Goal: Information Seeking & Learning: Learn about a topic

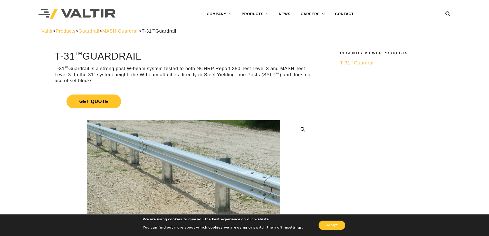
click at [102, 11] on img at bounding box center [77, 14] width 77 height 11
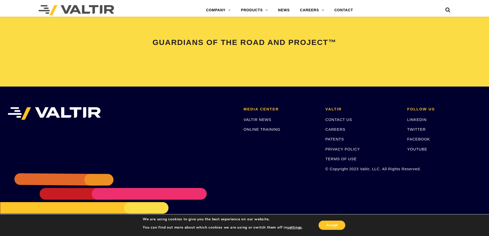
scroll to position [1079, 0]
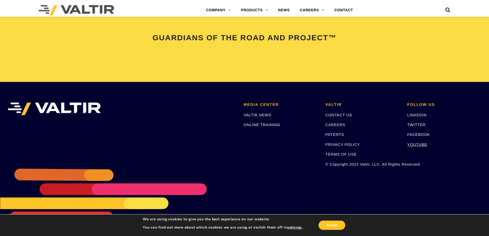
click at [419, 143] on link "YOUTUBE" at bounding box center [417, 144] width 20 height 4
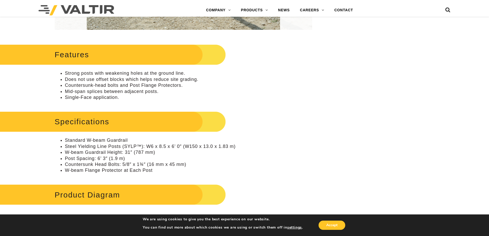
scroll to position [205, 0]
